Goal: Task Accomplishment & Management: Complete application form

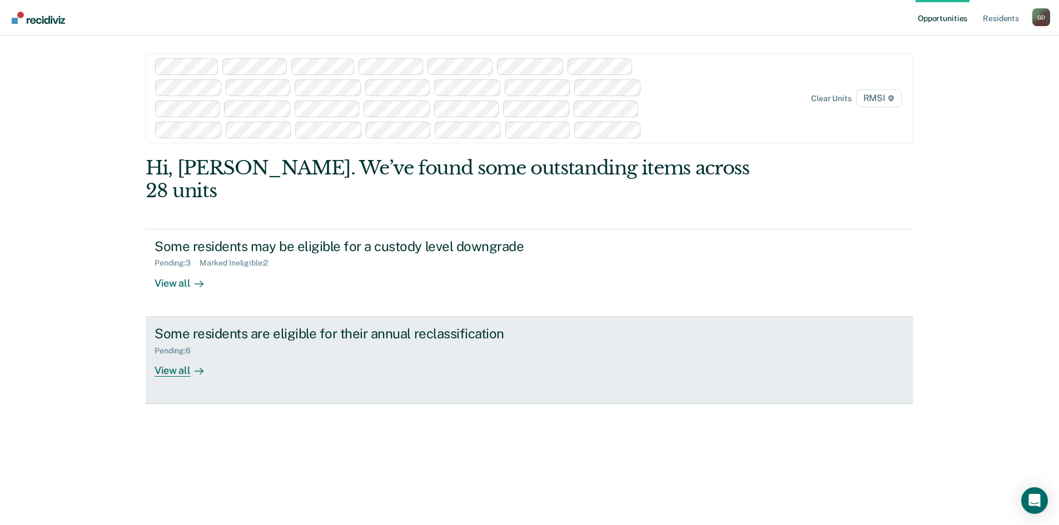
click at [175, 355] on div "View all" at bounding box center [186, 366] width 62 height 22
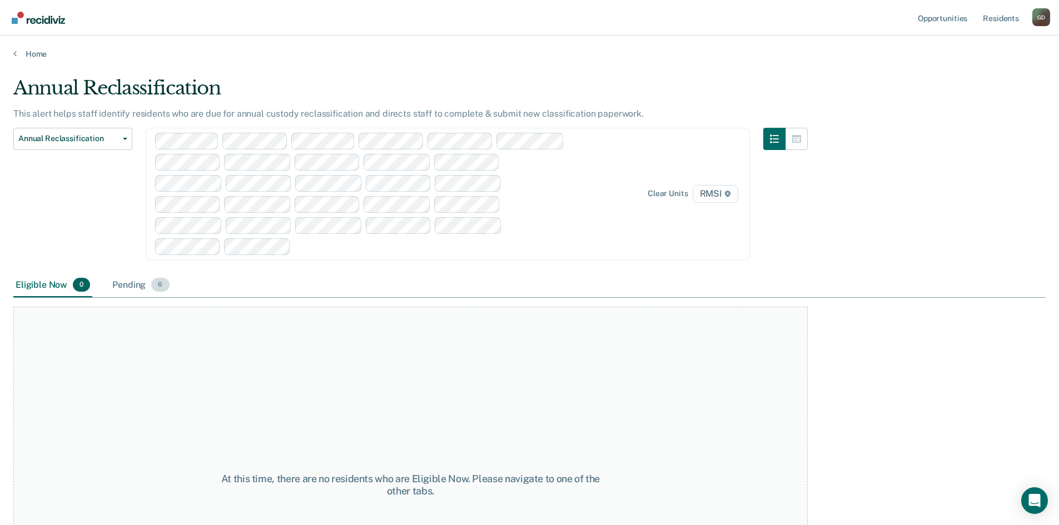
click at [135, 286] on div "Pending 6" at bounding box center [140, 286] width 61 height 24
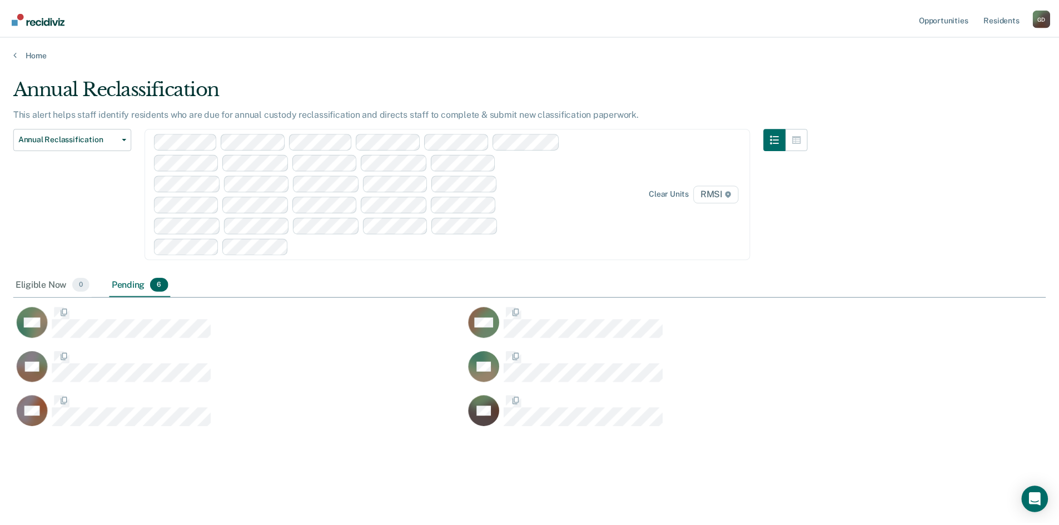
scroll to position [357, 1032]
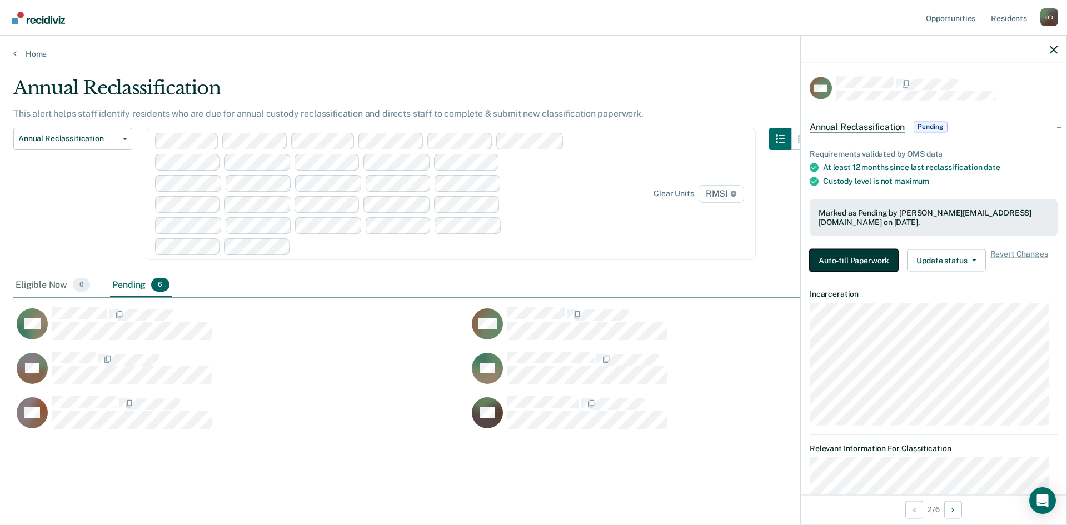
click at [871, 262] on button "Auto-fill Paperwork" at bounding box center [854, 260] width 88 height 22
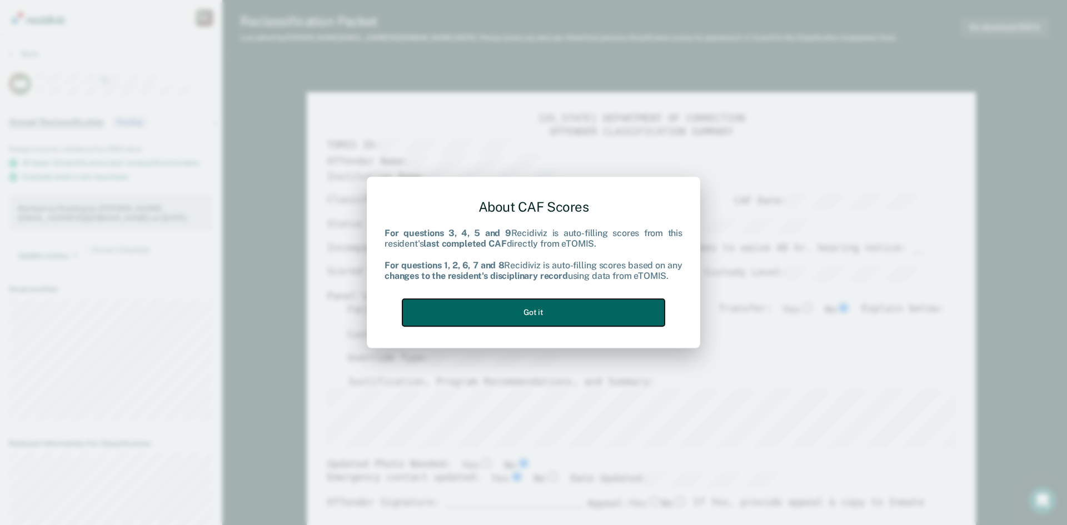
click at [530, 312] on button "Got it" at bounding box center [534, 312] width 262 height 27
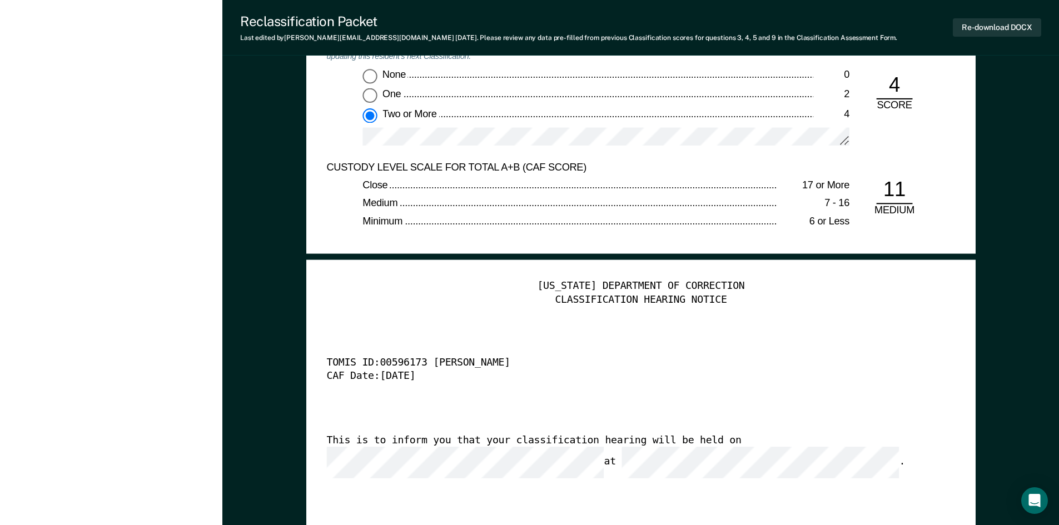
scroll to position [2391, 0]
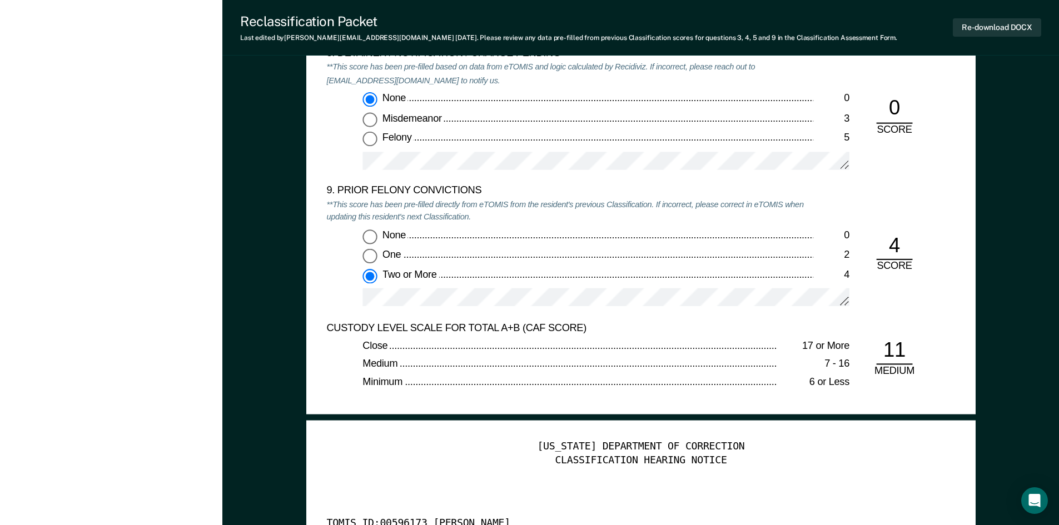
click at [370, 241] on input "None 0" at bounding box center [369, 237] width 14 height 14
type textarea "x"
radio input "true"
radio input "false"
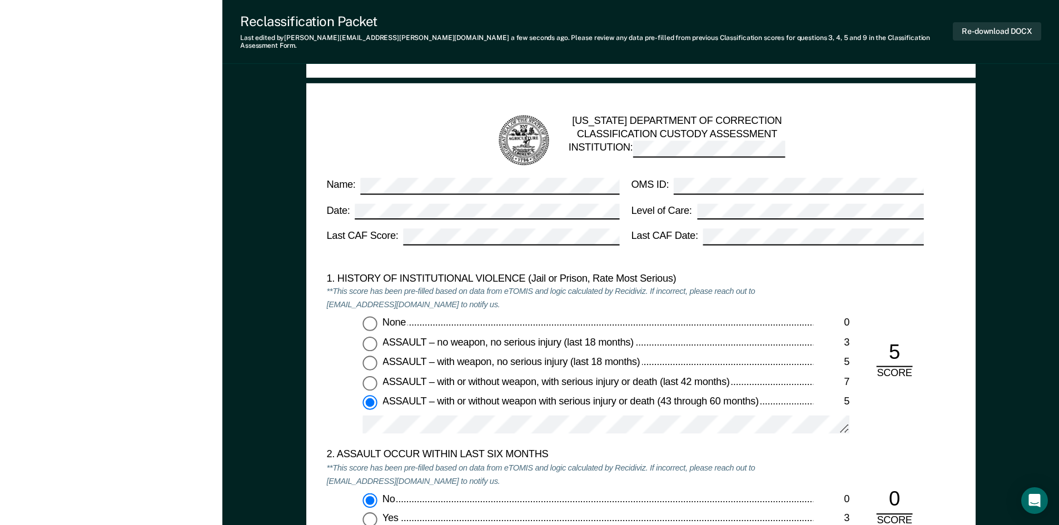
scroll to position [890, 0]
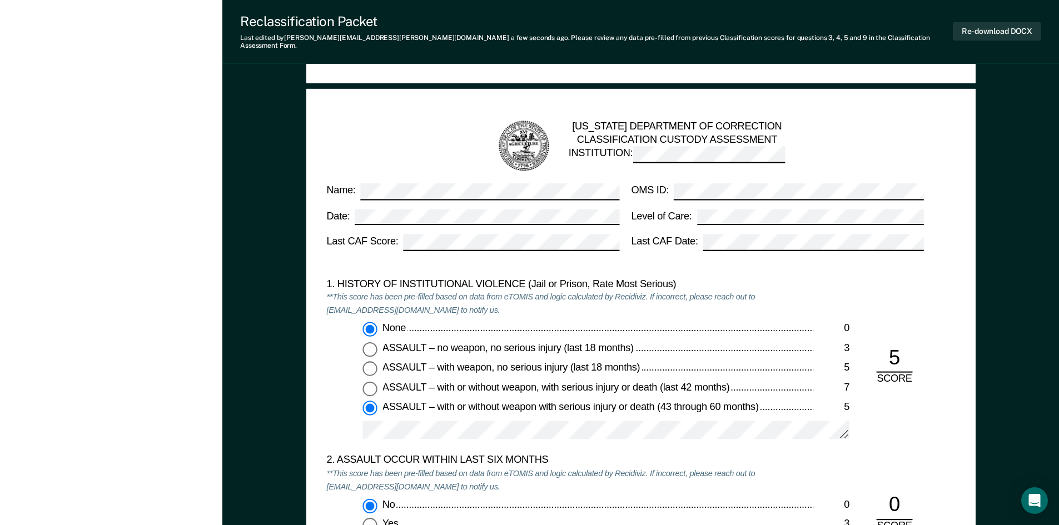
type textarea "x"
radio input "true"
radio input "false"
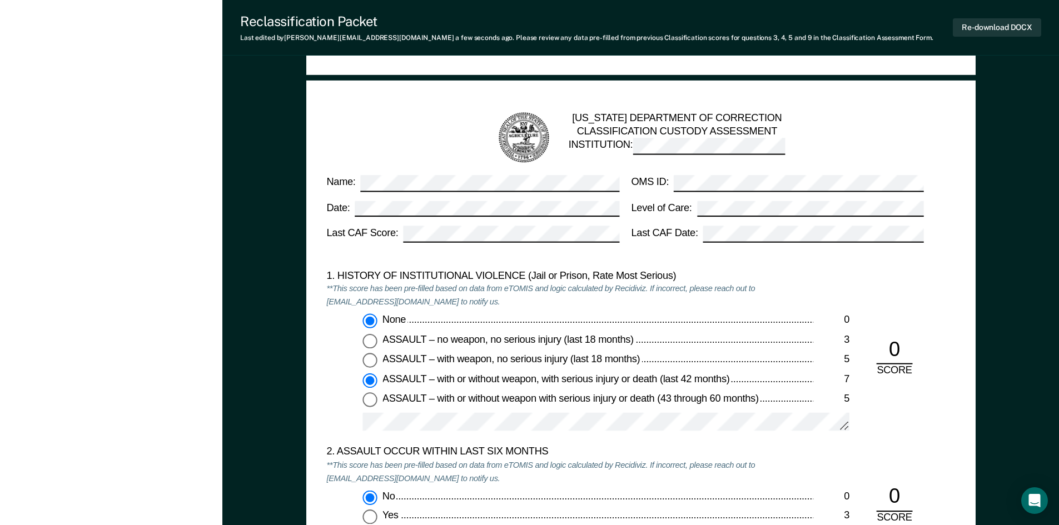
type textarea "x"
radio input "false"
radio input "true"
type textarea "x"
radio input "false"
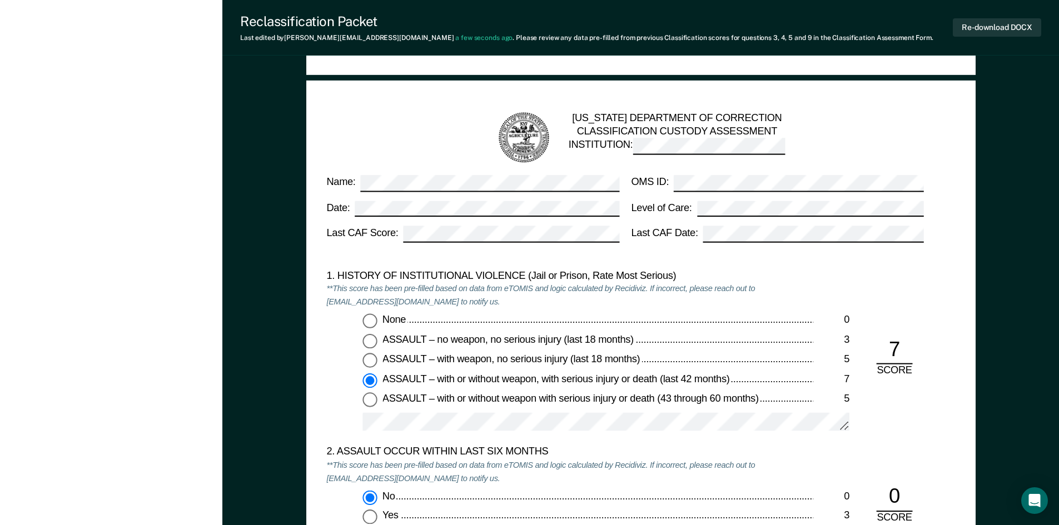
radio input "true"
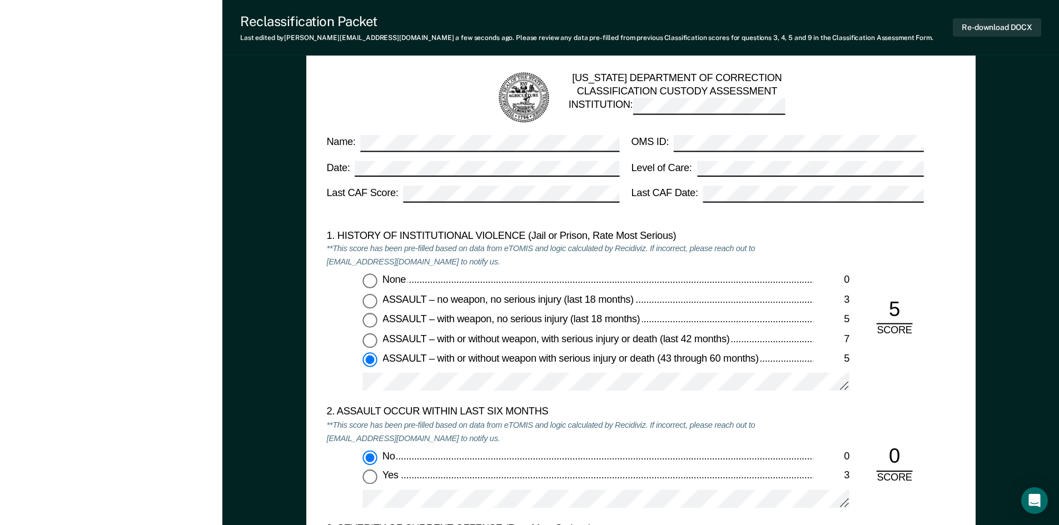
scroll to position [945, 0]
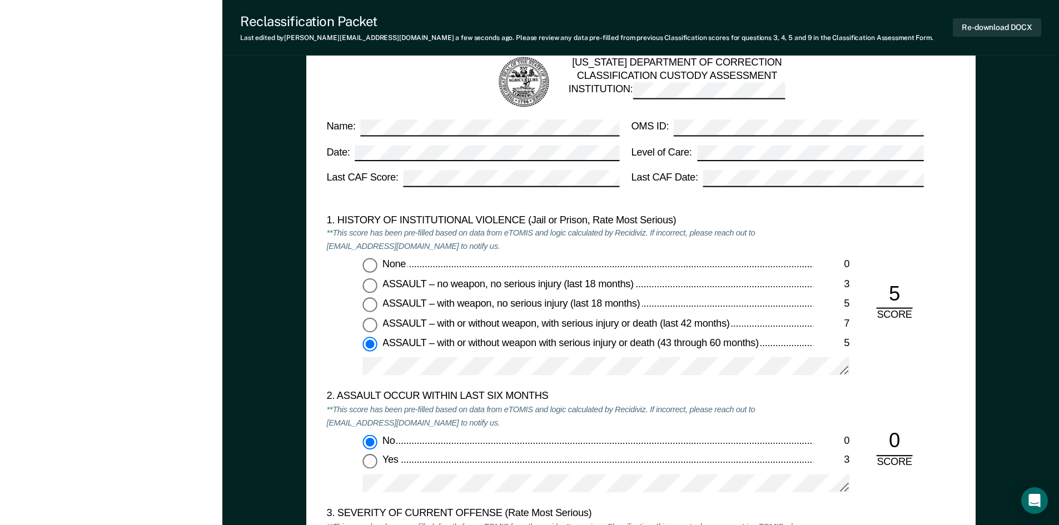
type textarea "x"
